Goal: Task Accomplishment & Management: Use online tool/utility

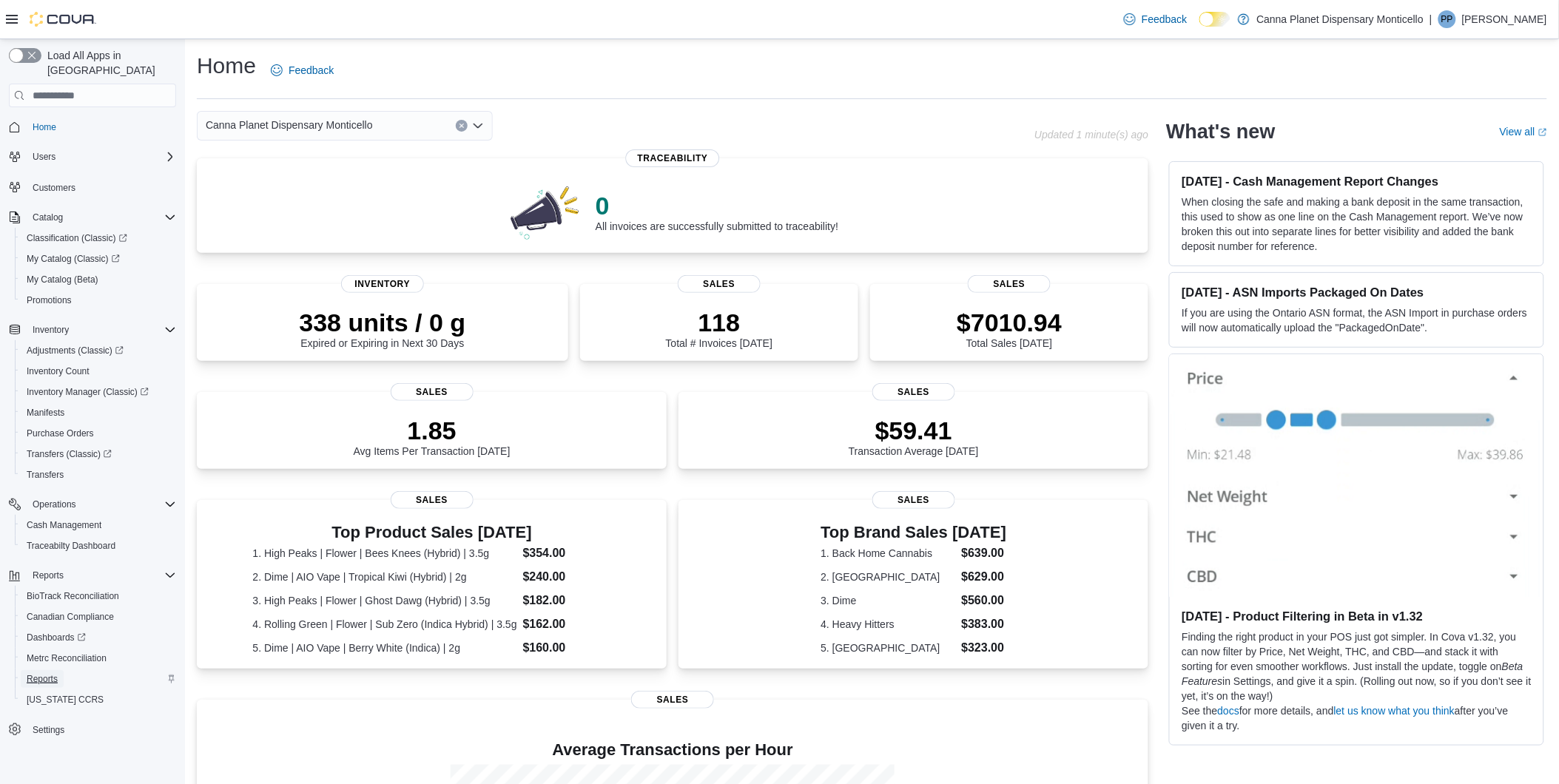
click at [47, 673] on span "Reports" at bounding box center [42, 678] width 31 height 12
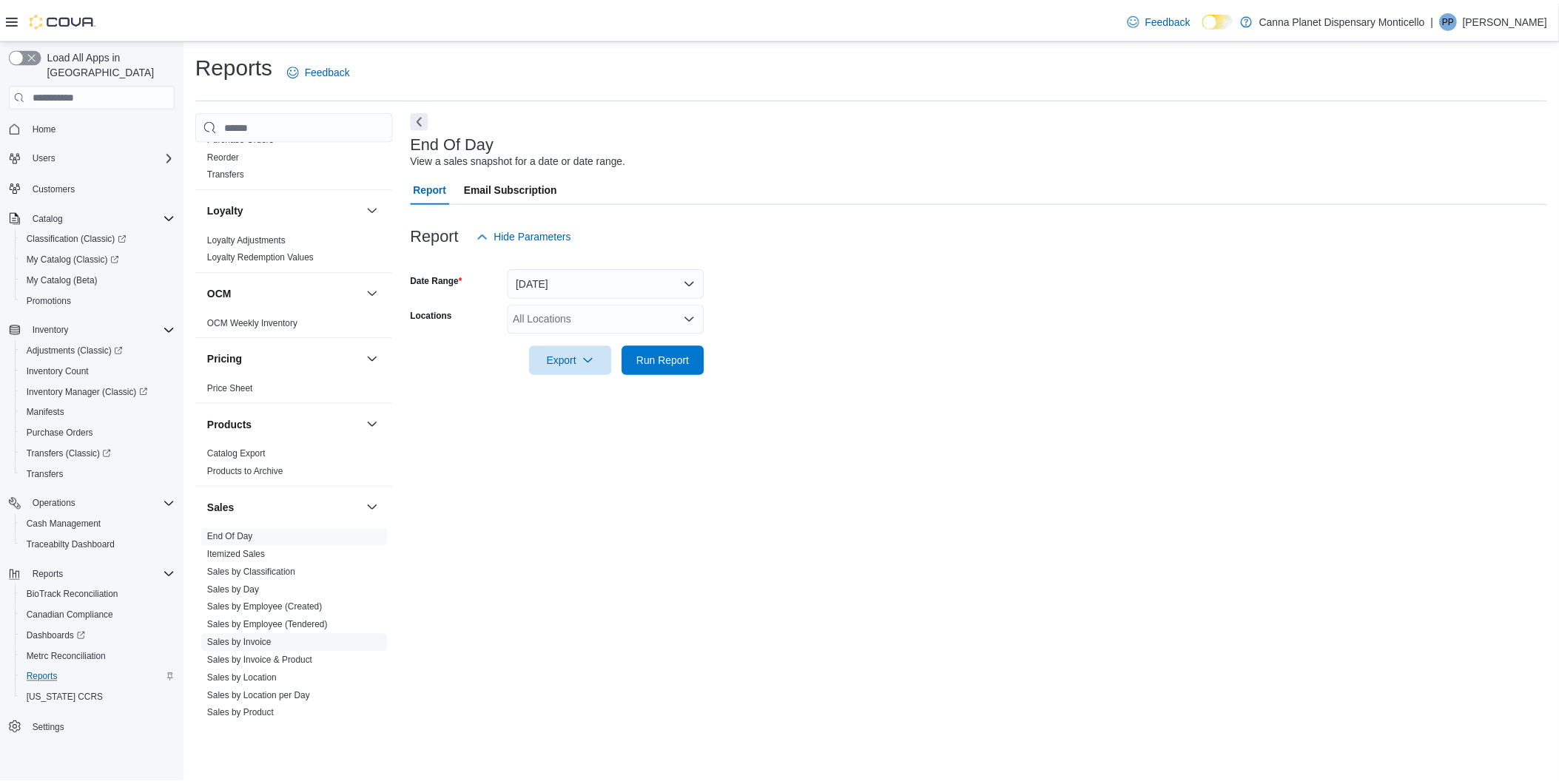
scroll to position [657, 0]
click at [233, 534] on link "End Of Day" at bounding box center [231, 536] width 46 height 10
click at [250, 531] on link "End Of Day" at bounding box center [231, 536] width 46 height 10
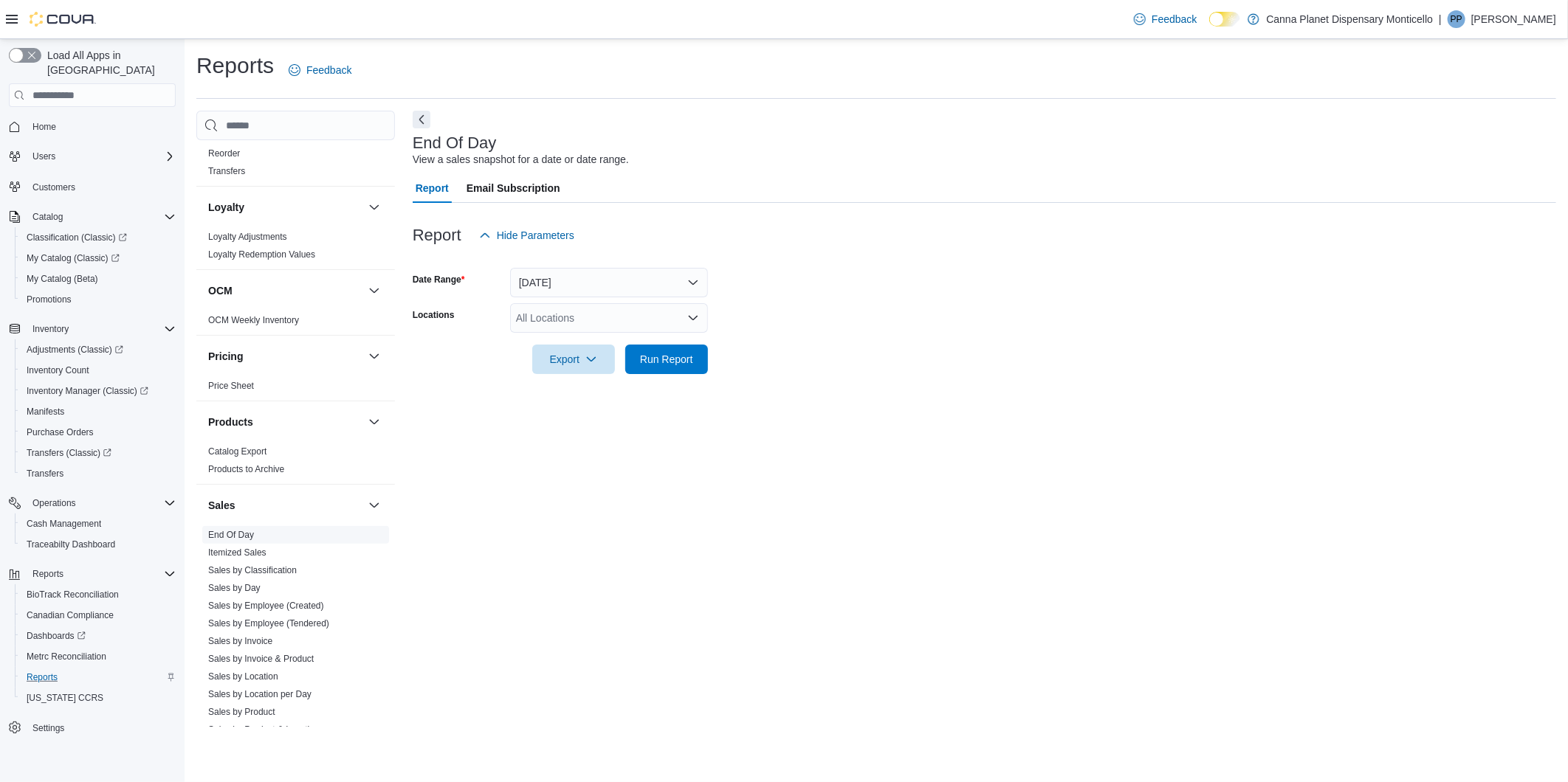
click at [233, 534] on link "End Of Day" at bounding box center [231, 534] width 46 height 10
click at [689, 288] on button "[DATE]" at bounding box center [608, 283] width 198 height 29
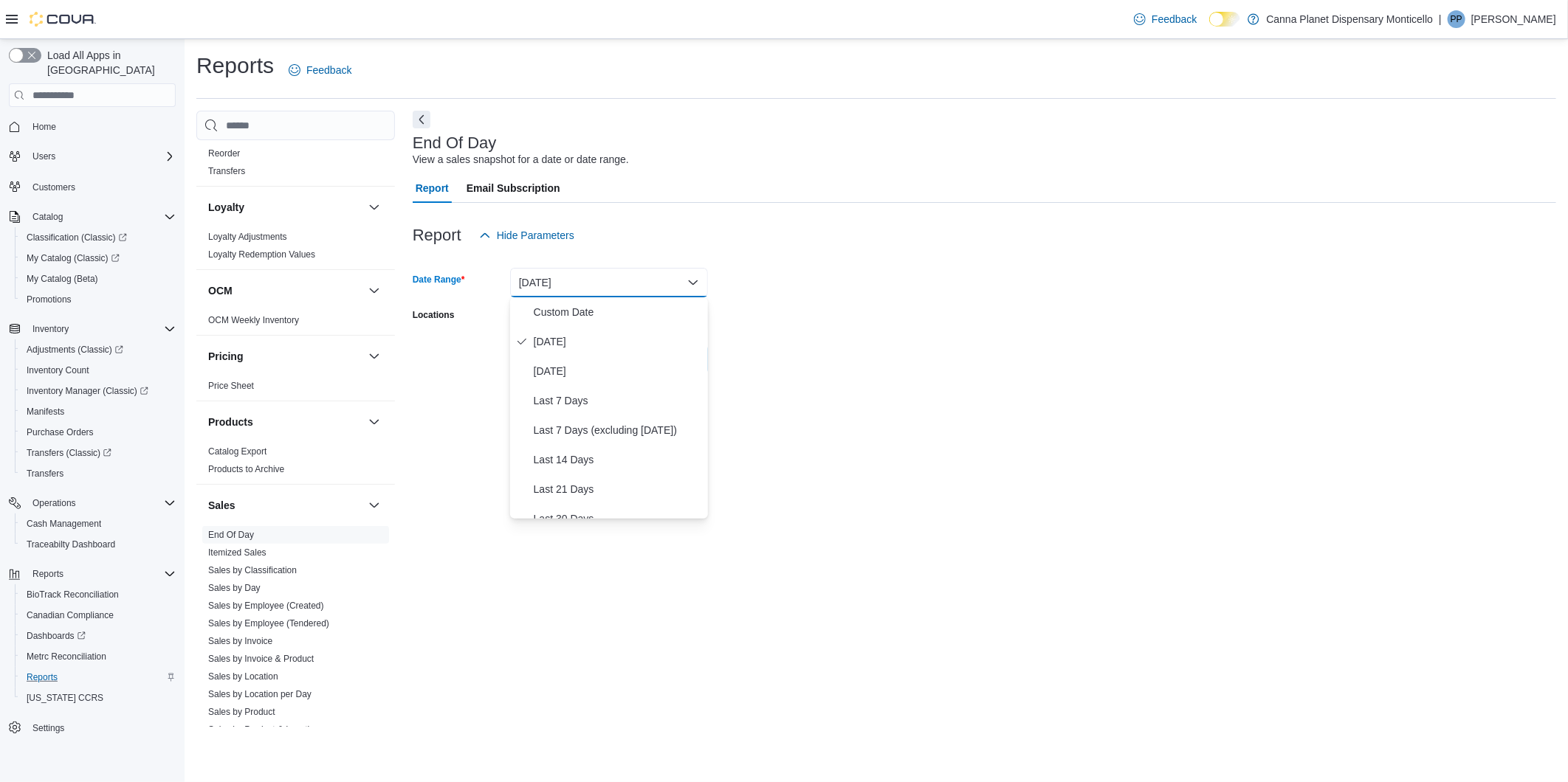
drag, startPoint x: 555, startPoint y: 334, endPoint x: 617, endPoint y: 358, distance: 66.5
click at [557, 335] on span "[DATE]" at bounding box center [617, 341] width 168 height 18
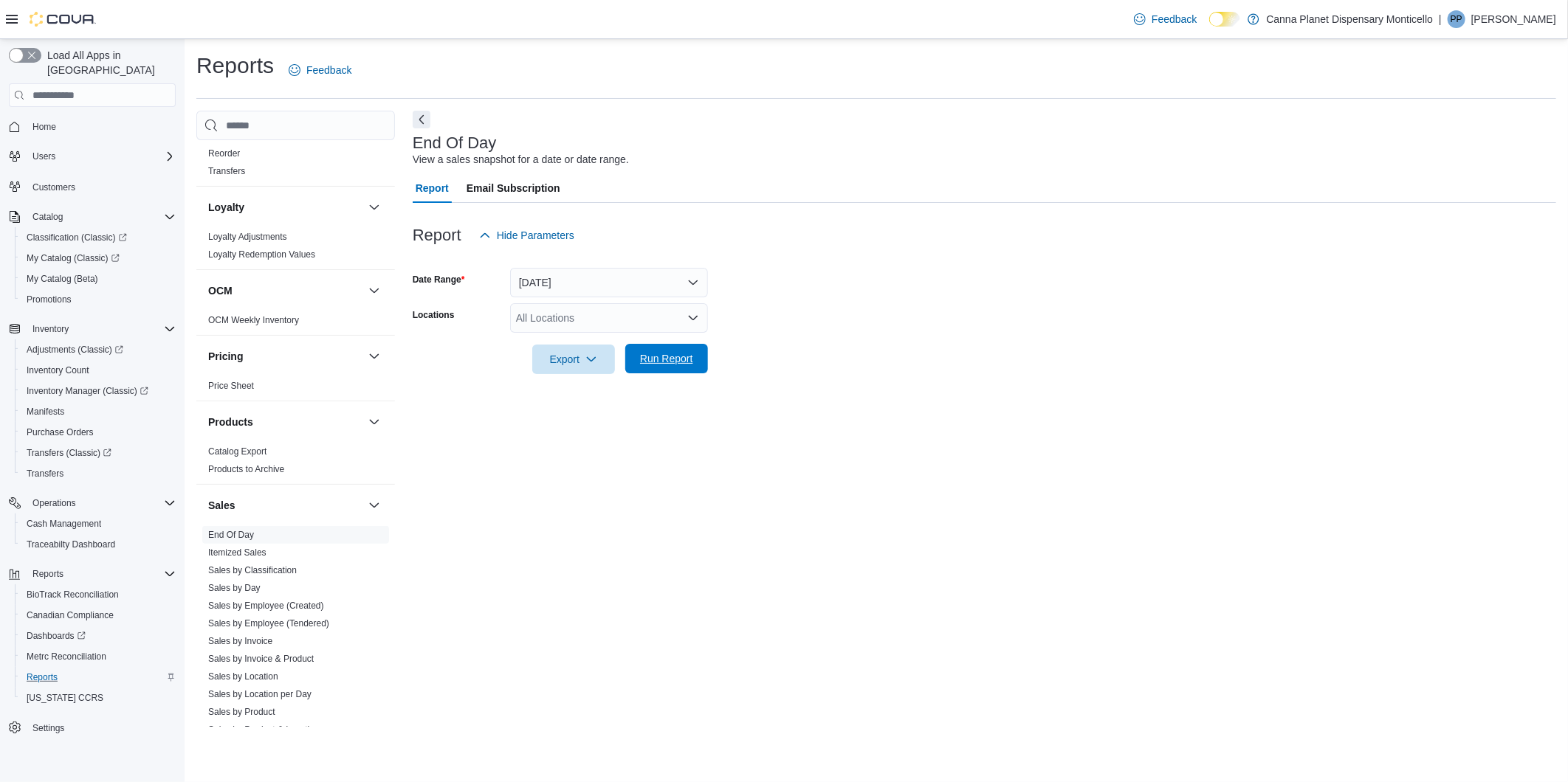
click at [677, 362] on span "Run Report" at bounding box center [666, 358] width 53 height 15
click at [577, 369] on span "Export" at bounding box center [568, 358] width 65 height 29
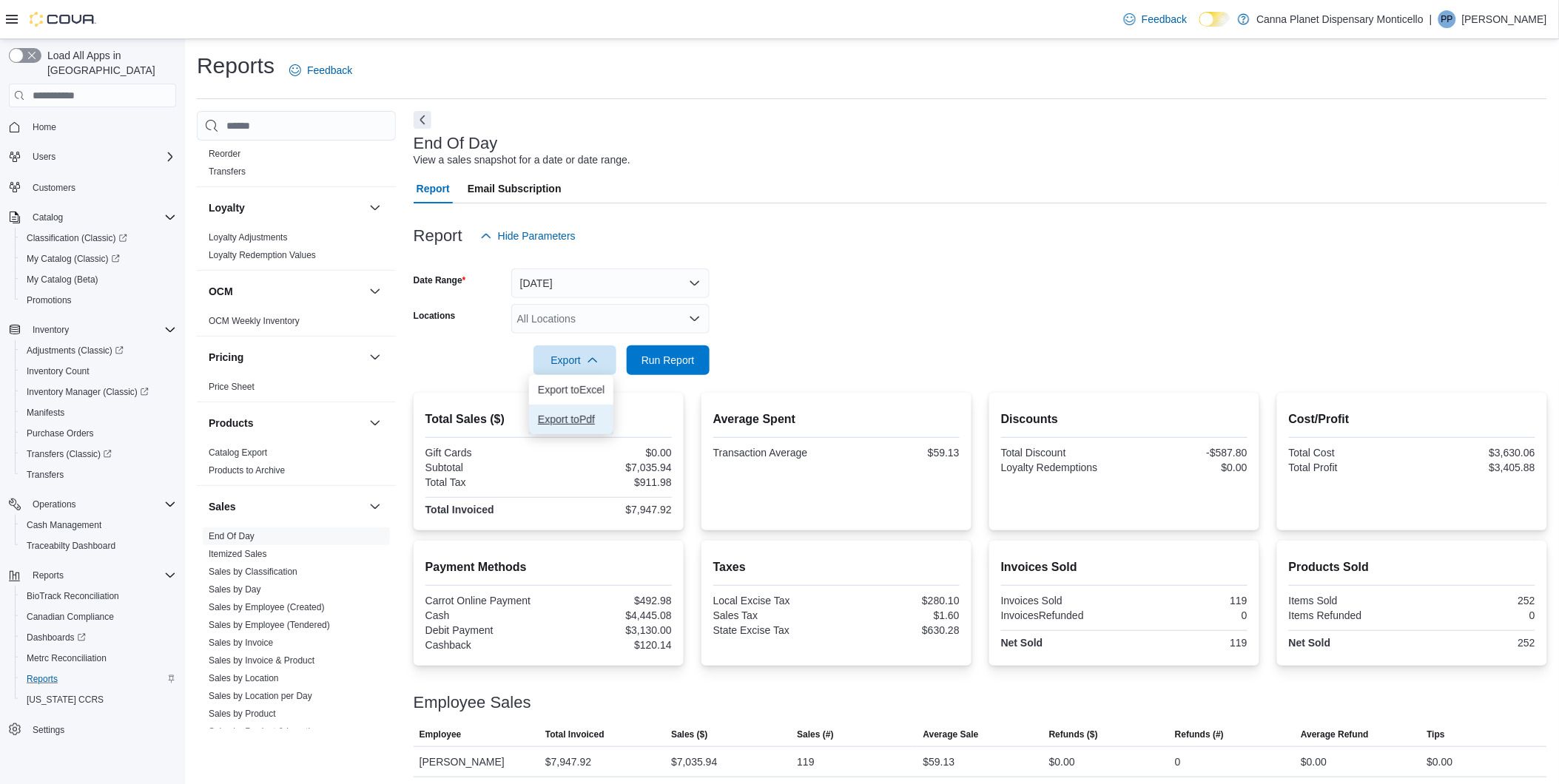
click at [577, 424] on span "Export to Pdf" at bounding box center [571, 419] width 67 height 12
click at [696, 279] on button "[DATE]" at bounding box center [609, 283] width 198 height 29
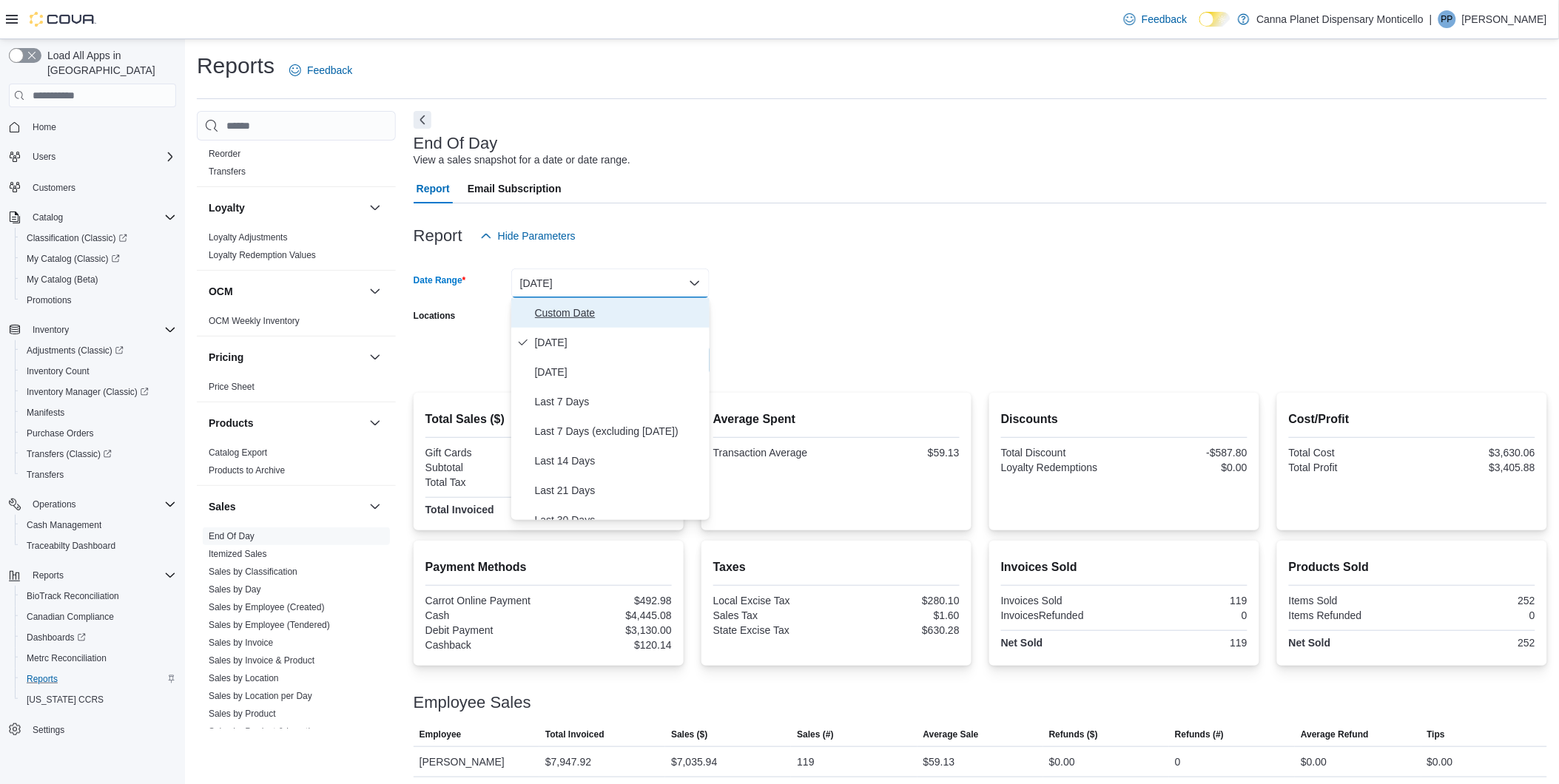
click at [553, 306] on span "Custom Date" at bounding box center [619, 313] width 168 height 18
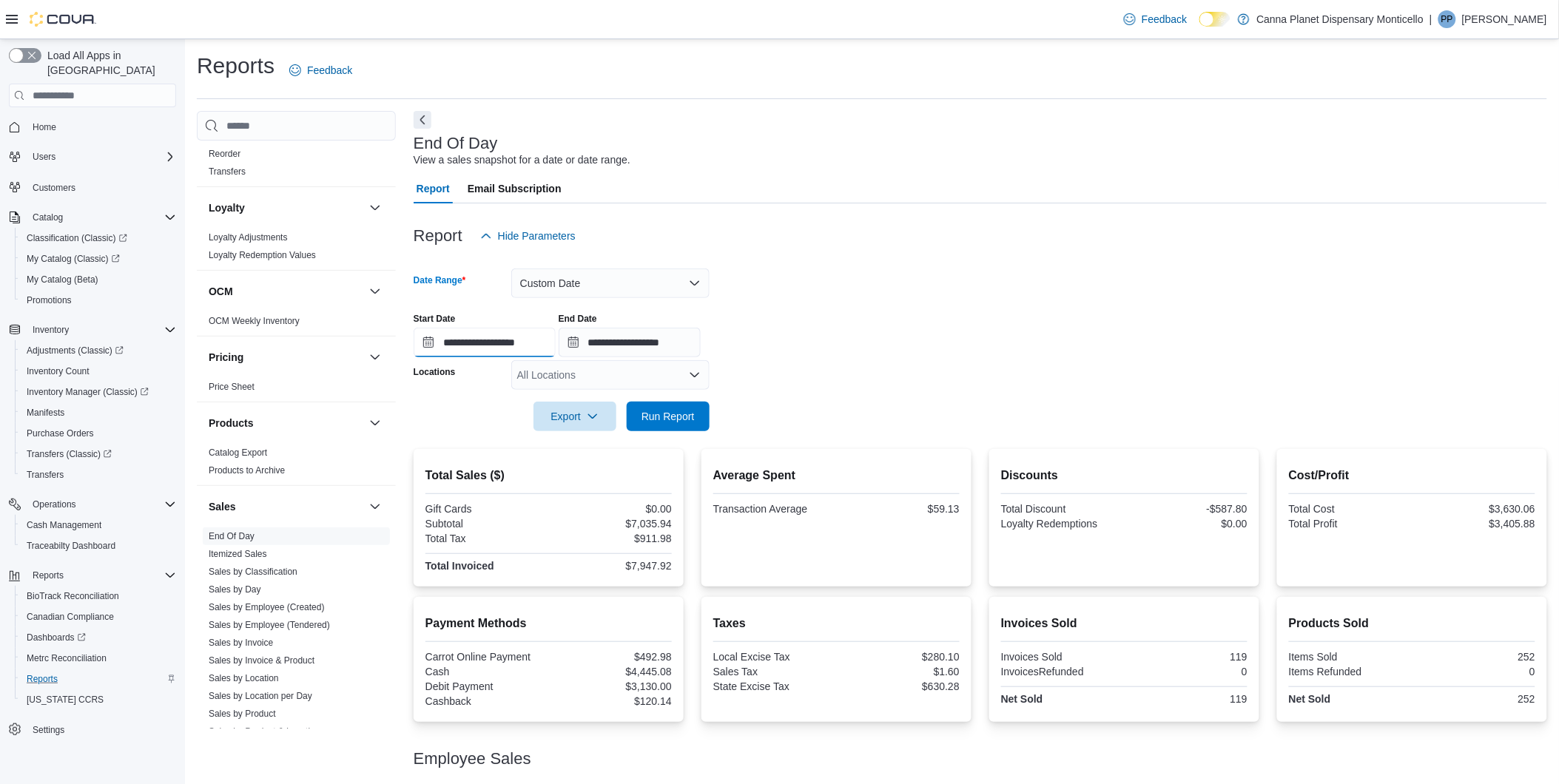
click at [467, 344] on input "**********" at bounding box center [484, 342] width 142 height 29
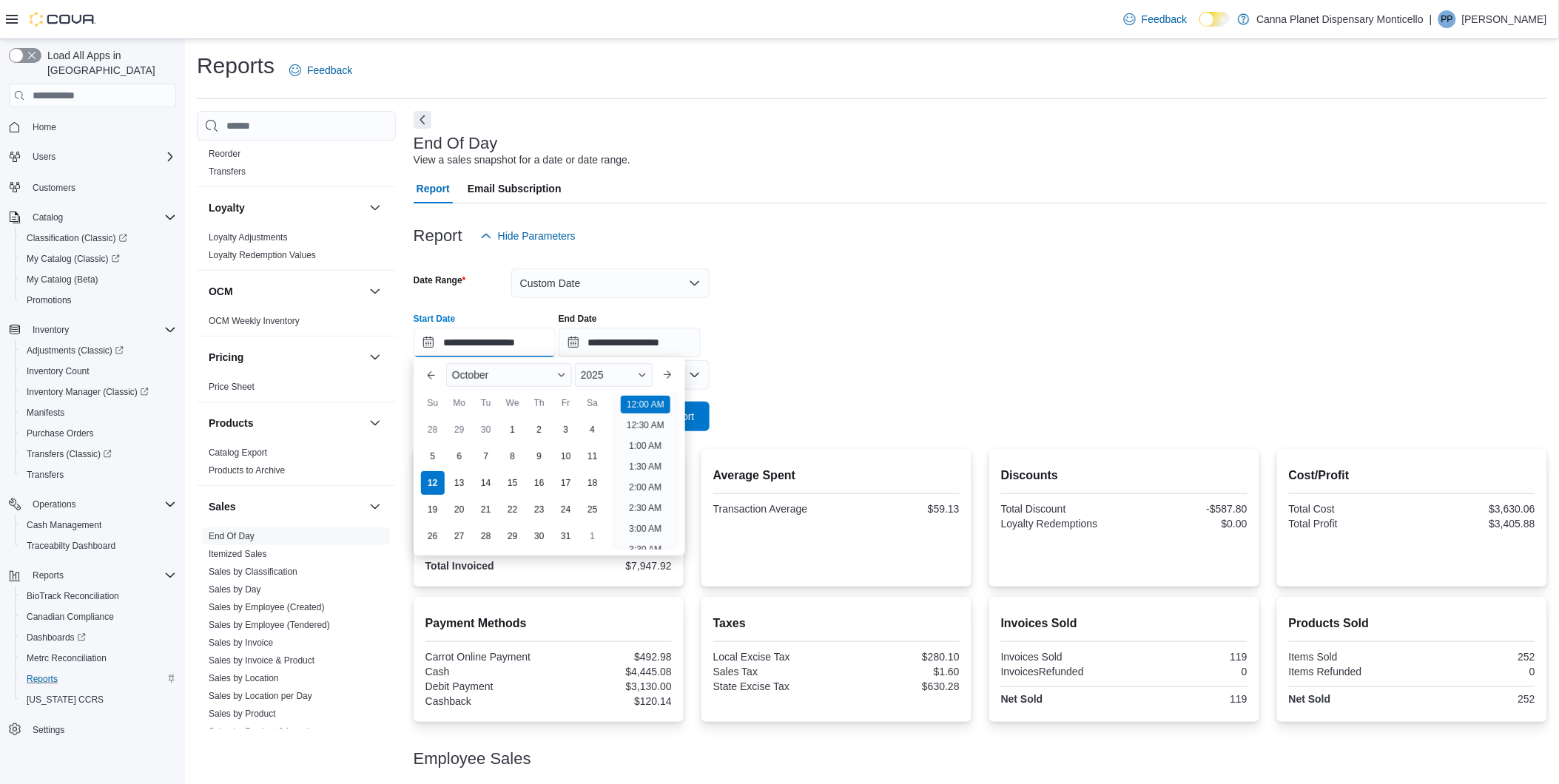
scroll to position [46, 0]
click at [457, 456] on div "6" at bounding box center [459, 456] width 26 height 26
type input "**********"
click at [873, 383] on form "**********" at bounding box center [981, 341] width 1134 height 181
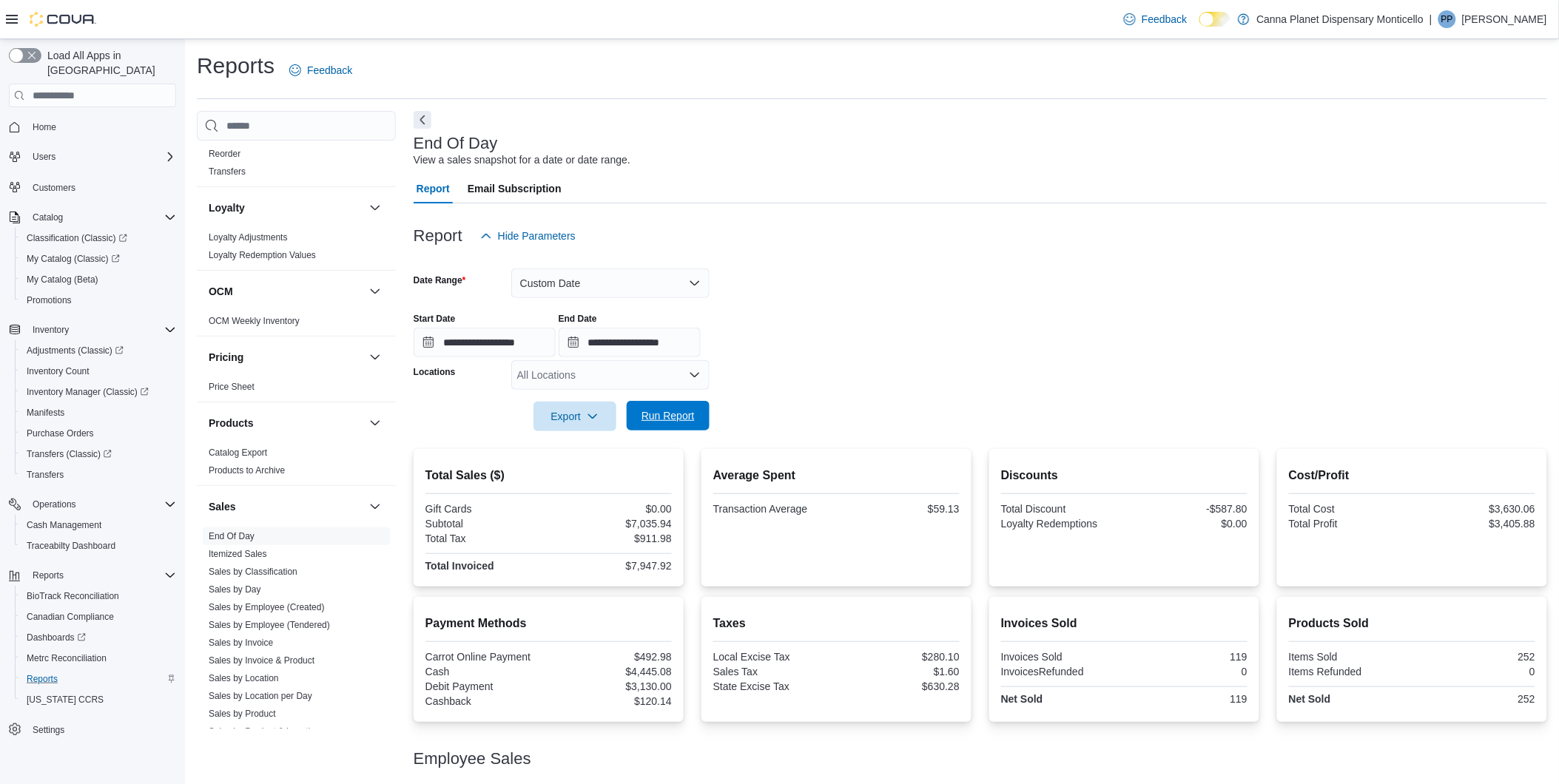
click at [683, 419] on span "Run Report" at bounding box center [668, 415] width 54 height 15
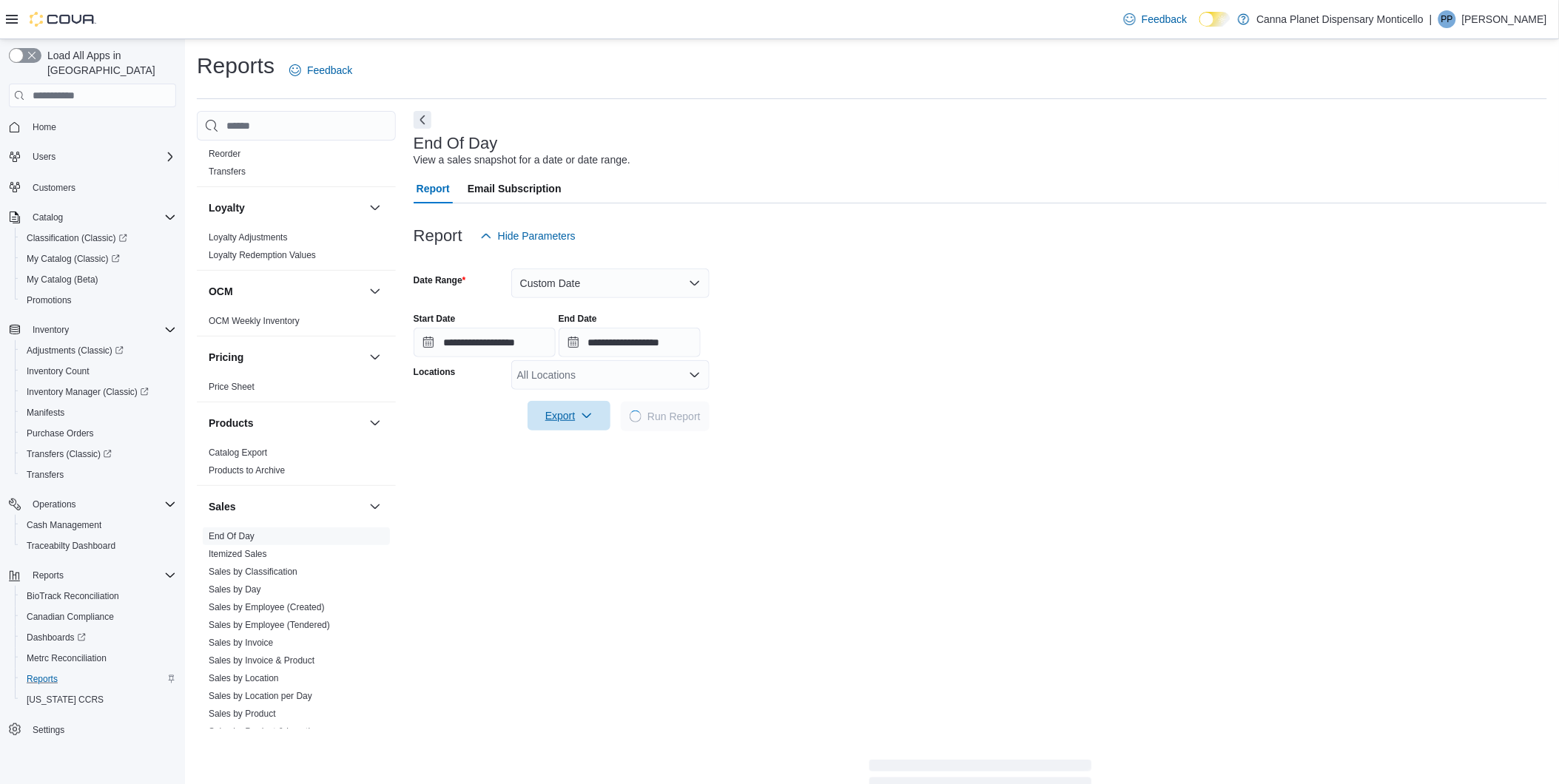
drag, startPoint x: 562, startPoint y: 411, endPoint x: 570, endPoint y: 431, distance: 21.5
click at [564, 416] on span "Export" at bounding box center [569, 415] width 65 height 29
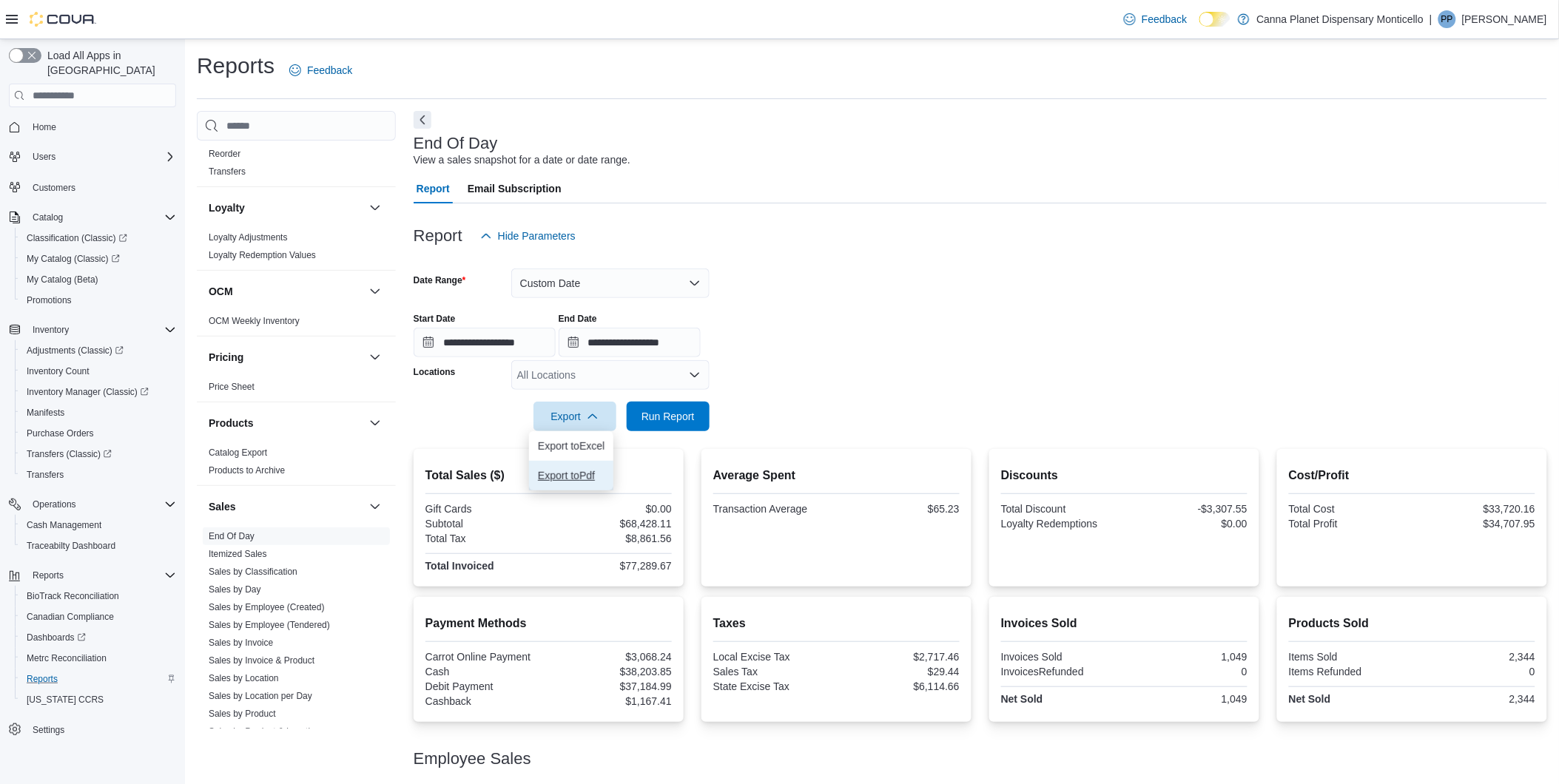
click at [571, 479] on span "Export to Pdf" at bounding box center [571, 475] width 67 height 12
click at [694, 283] on button "Custom Date" at bounding box center [609, 283] width 198 height 29
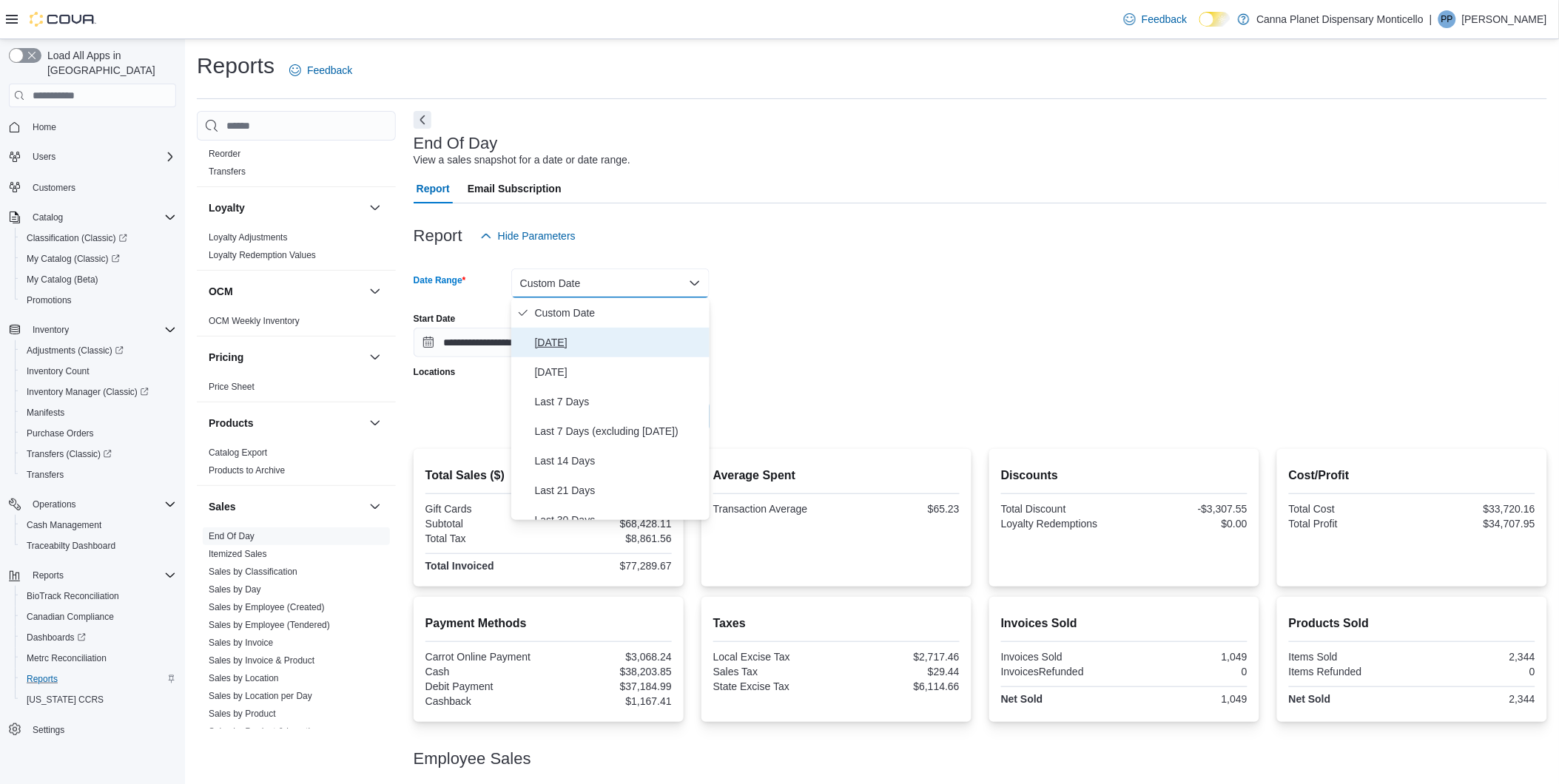
click at [539, 345] on span "[DATE]" at bounding box center [619, 342] width 168 height 18
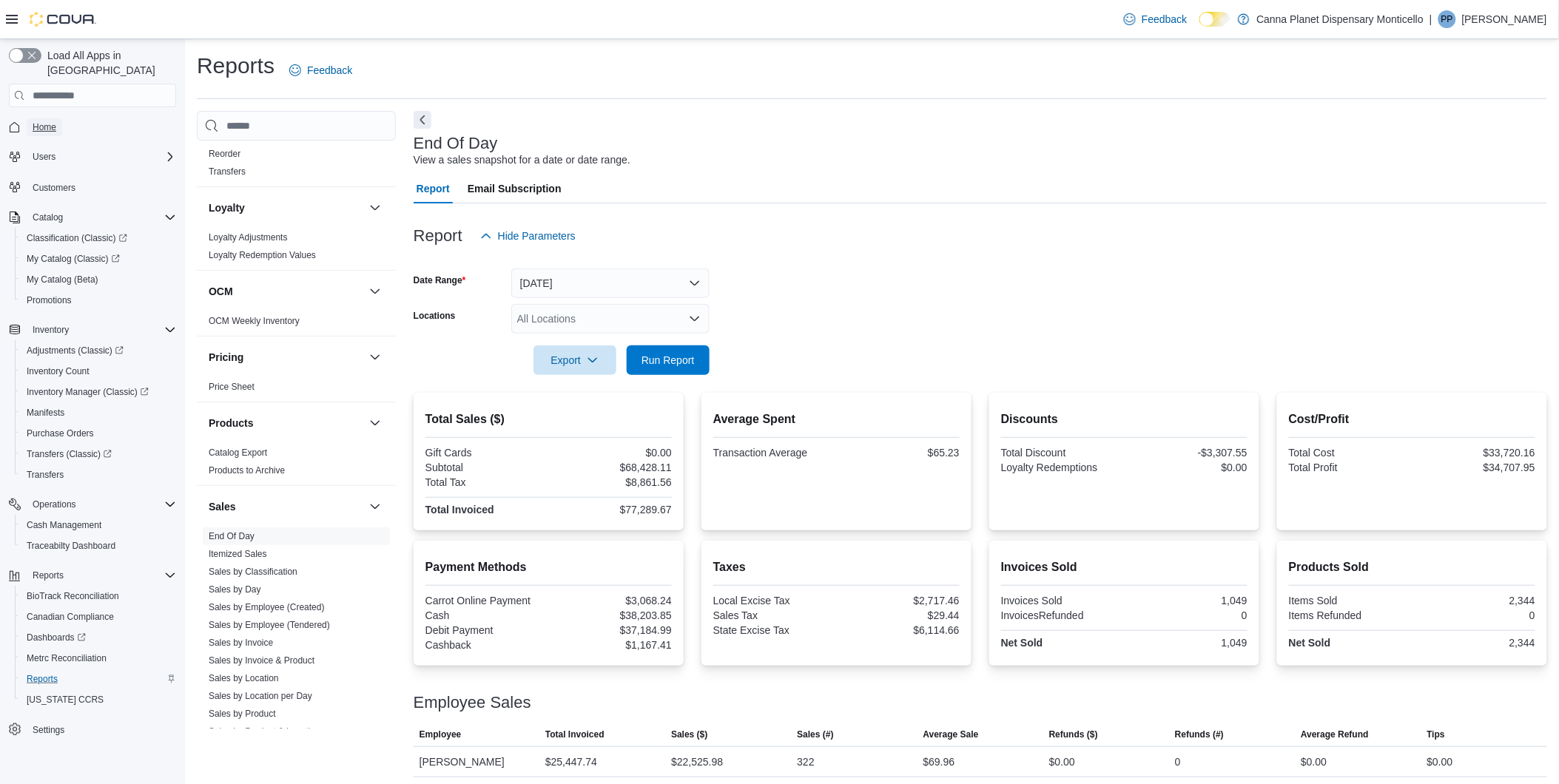
click at [45, 121] on span "Home" at bounding box center [44, 127] width 23 height 12
